Goal: Transaction & Acquisition: Download file/media

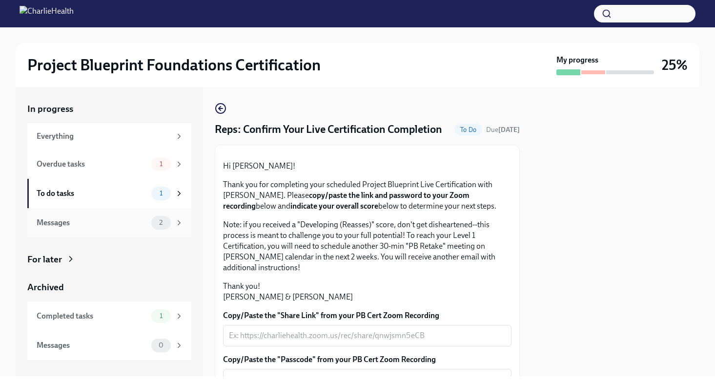
click at [147, 218] on div "Messages 2" at bounding box center [110, 223] width 147 height 14
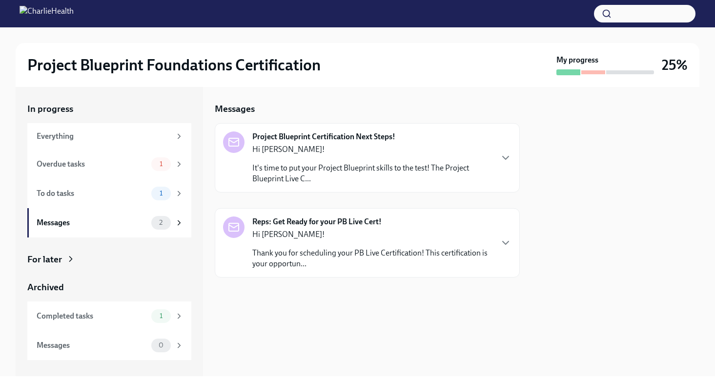
click at [299, 173] on p "It's time to put your Project Blueprint skills to the test! The Project Bluepri…" at bounding box center [372, 173] width 240 height 21
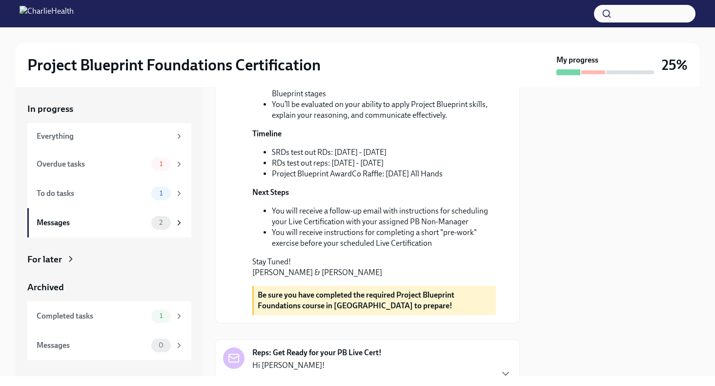
scroll to position [357, 0]
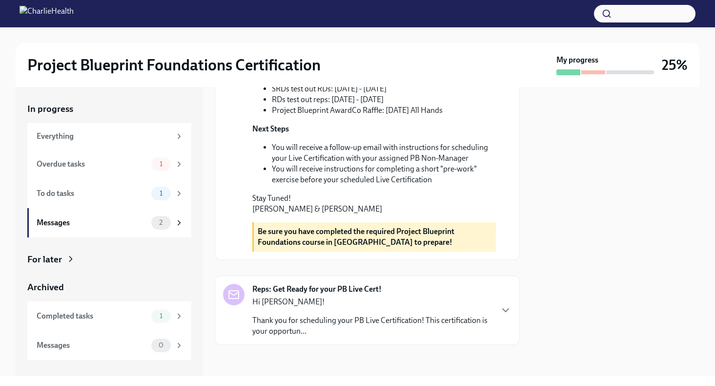
click at [280, 317] on p "Thank you for scheduling your PB Live Certification! This certification is your…" at bounding box center [372, 325] width 240 height 21
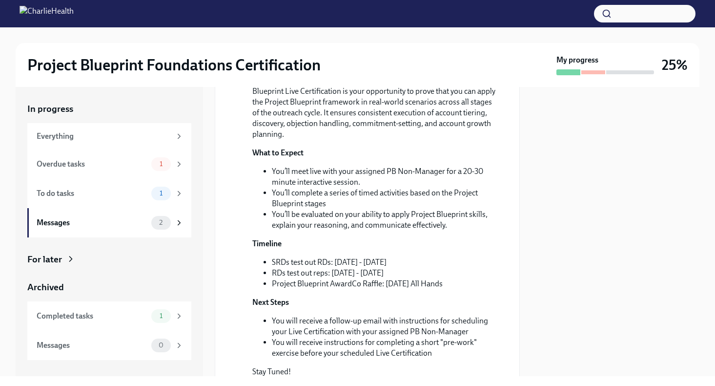
scroll to position [0, 0]
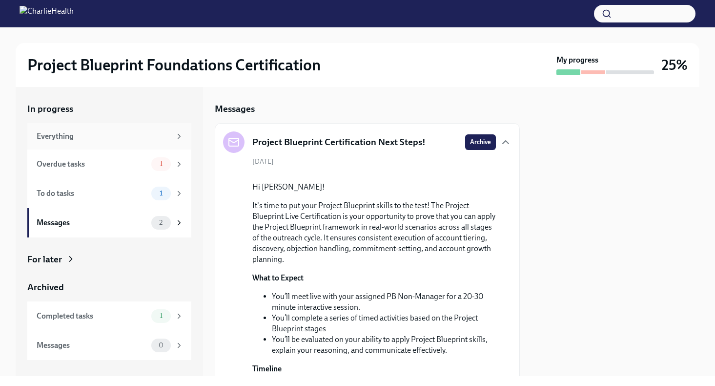
click at [143, 142] on div "Everything" at bounding box center [109, 136] width 164 height 26
click at [135, 162] on div "Overdue tasks" at bounding box center [92, 164] width 111 height 11
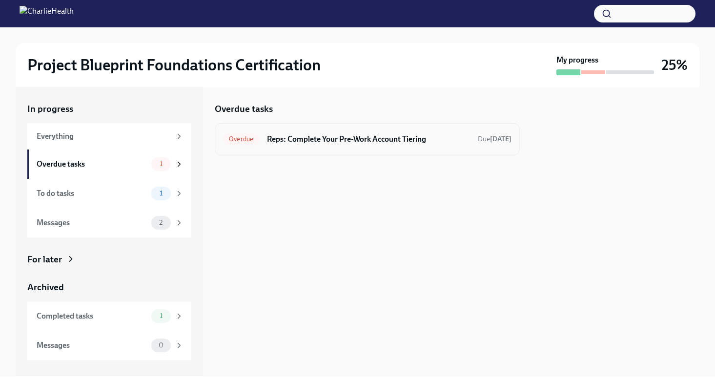
click at [242, 139] on span "Overdue" at bounding box center [241, 138] width 36 height 7
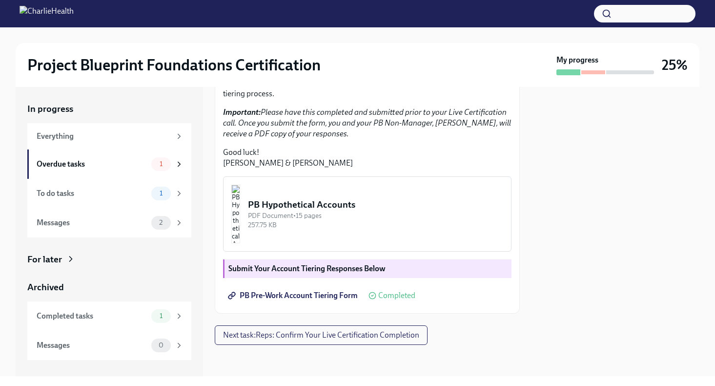
scroll to position [267, 0]
click at [309, 336] on span "Next task : Reps: Confirm Your Live Certification Completion" at bounding box center [321, 335] width 196 height 10
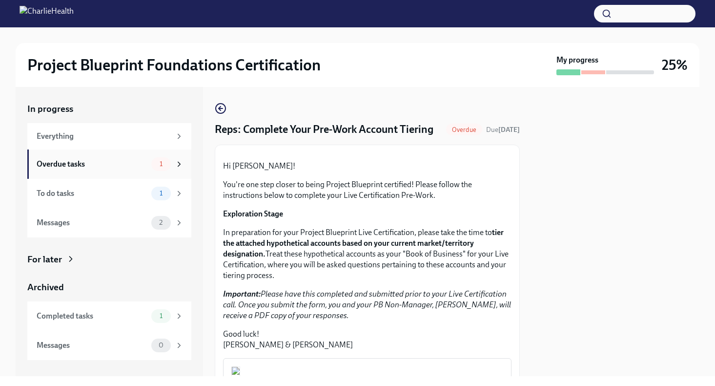
click at [149, 168] on div "Overdue tasks 1" at bounding box center [110, 164] width 147 height 14
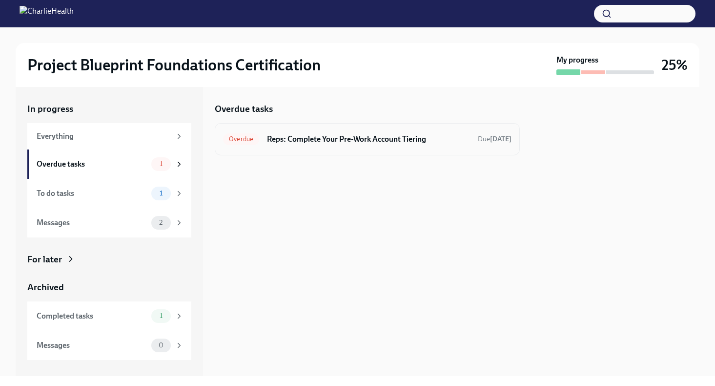
click at [321, 144] on div "Overdue Reps: Complete Your Pre-Work Account Tiering Due 10 days ago" at bounding box center [367, 139] width 289 height 16
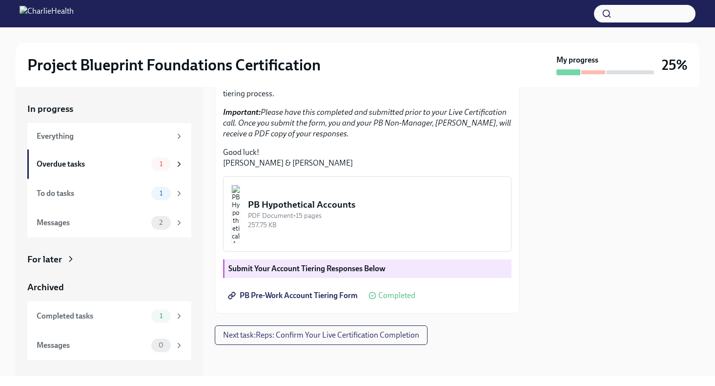
scroll to position [249, 0]
click at [343, 220] on div "PDF Document • 15 pages" at bounding box center [375, 215] width 255 height 9
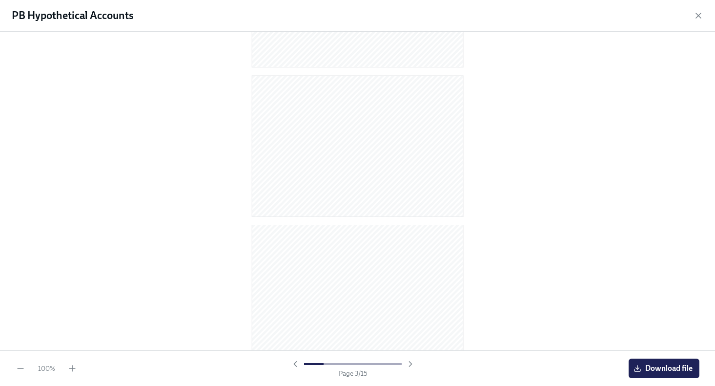
scroll to position [271, 0]
click at [647, 367] on span "Download file" at bounding box center [664, 368] width 57 height 10
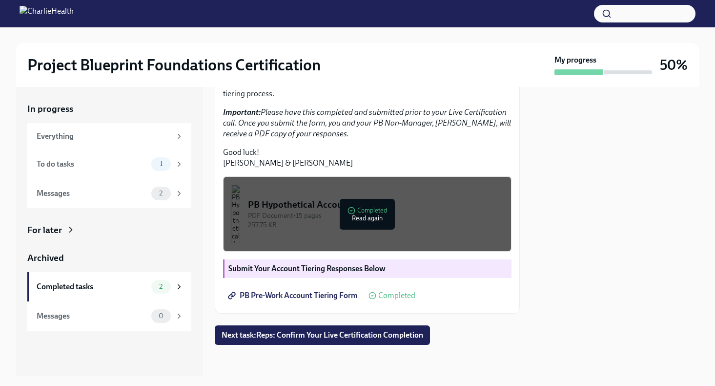
scroll to position [237, 0]
